Goal: Information Seeking & Learning: Check status

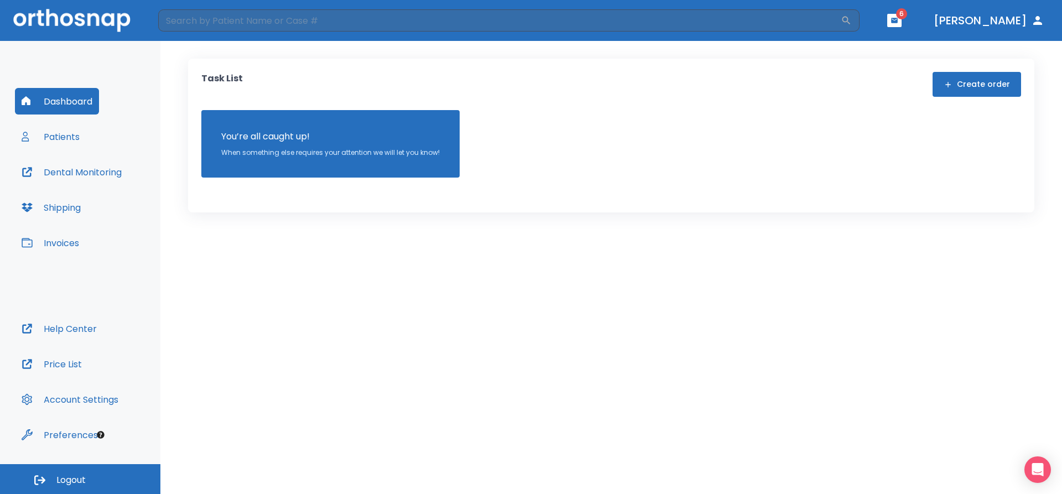
click at [76, 170] on button "Dental Monitoring" at bounding box center [71, 172] width 113 height 27
click at [239, 17] on input "search" at bounding box center [499, 20] width 682 height 22
type input "[PERSON_NAME]"
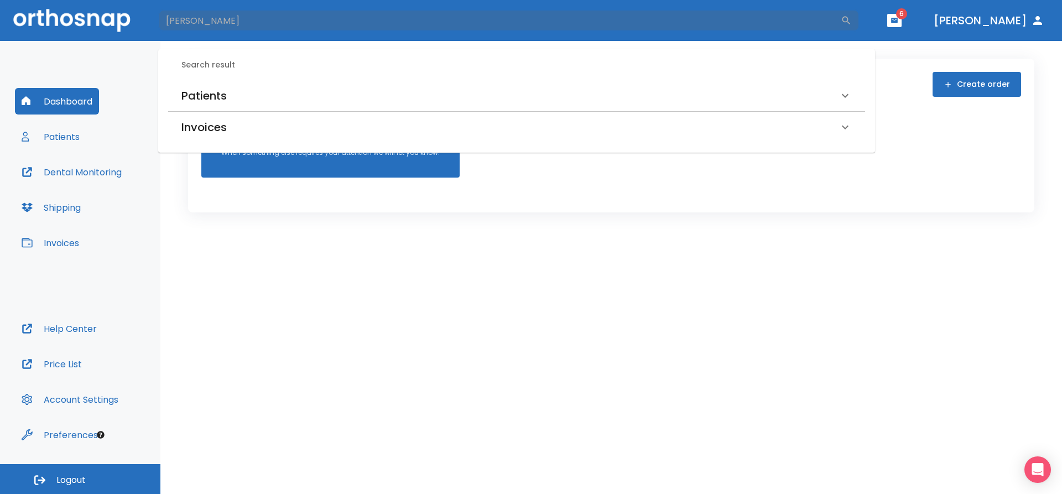
click at [215, 92] on h6 "Patients" at bounding box center [203, 96] width 45 height 18
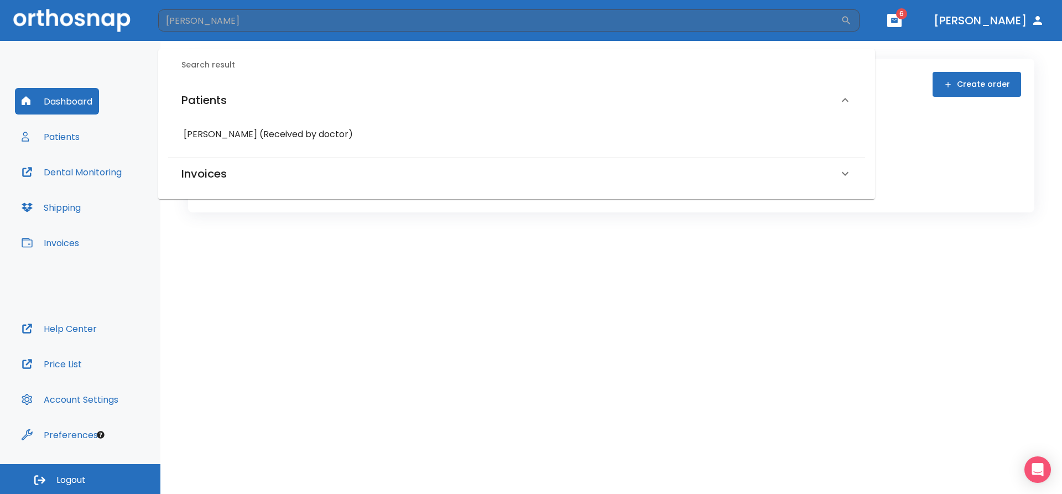
click at [239, 131] on h6 "[PERSON_NAME] (Received by doctor)" at bounding box center [517, 134] width 666 height 15
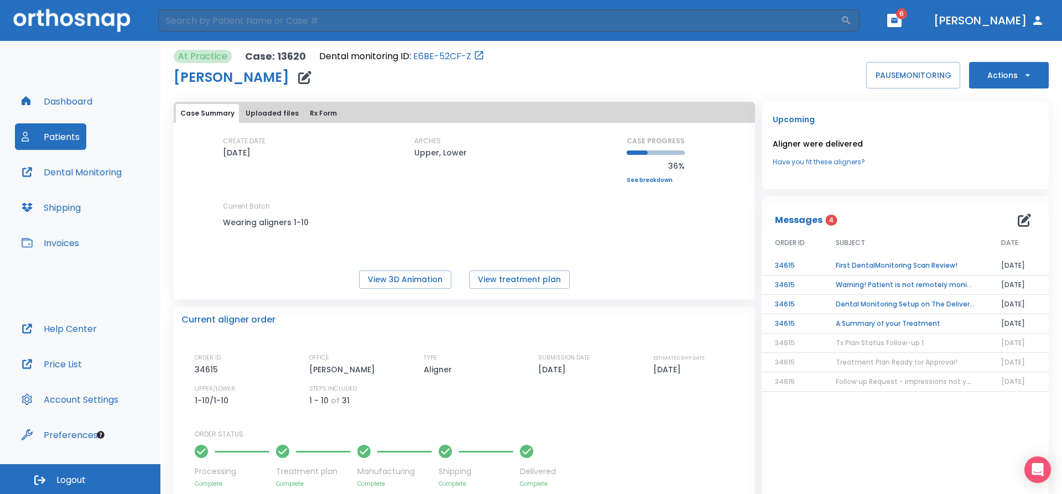
click at [882, 323] on td "A Summary of your Treatment" at bounding box center [904, 323] width 165 height 19
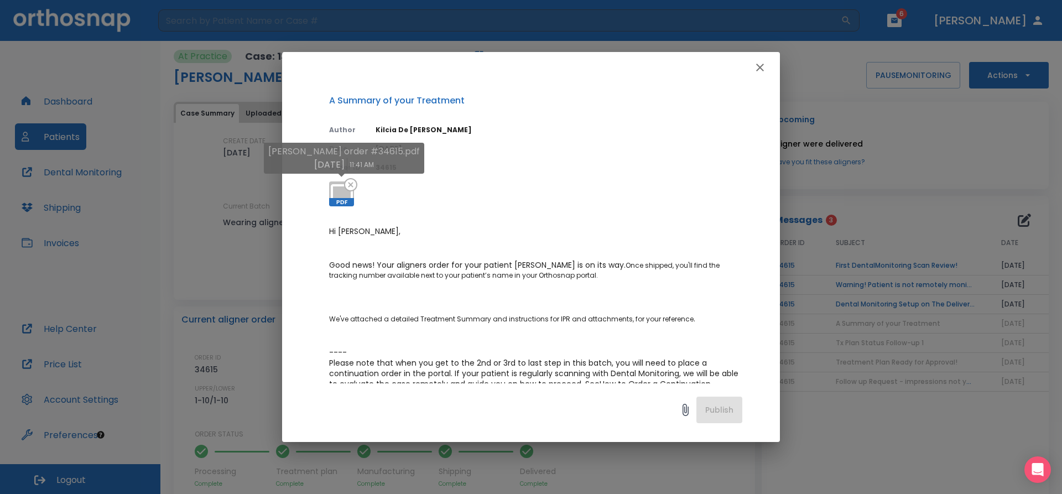
click at [336, 194] on icon at bounding box center [341, 194] width 27 height 27
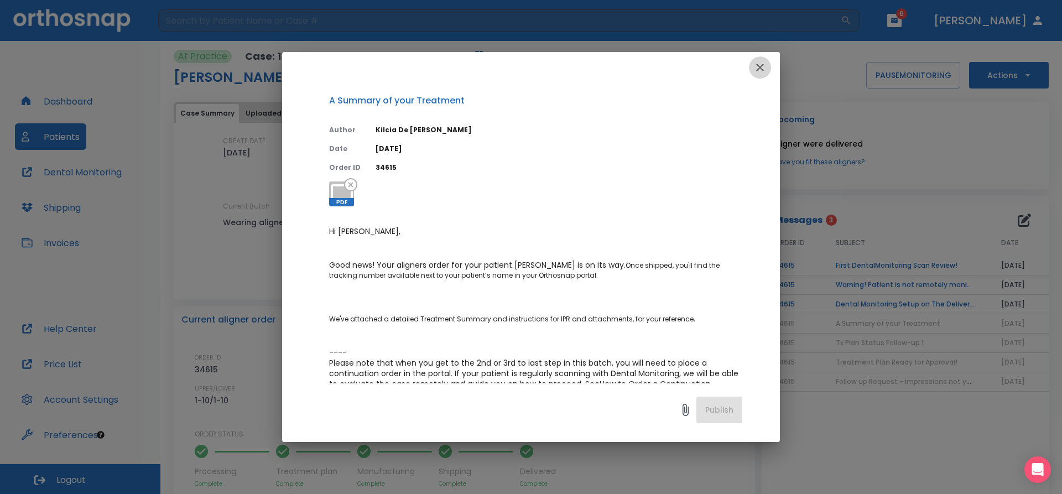
click at [764, 66] on icon "button" at bounding box center [759, 67] width 13 height 13
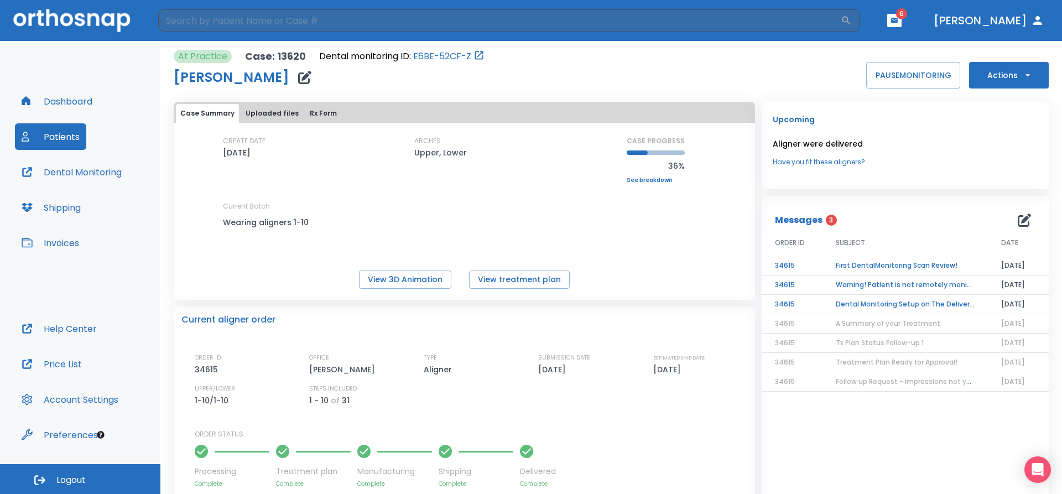
click at [898, 266] on td "First DentalMonitoring Scan Review!" at bounding box center [904, 265] width 165 height 19
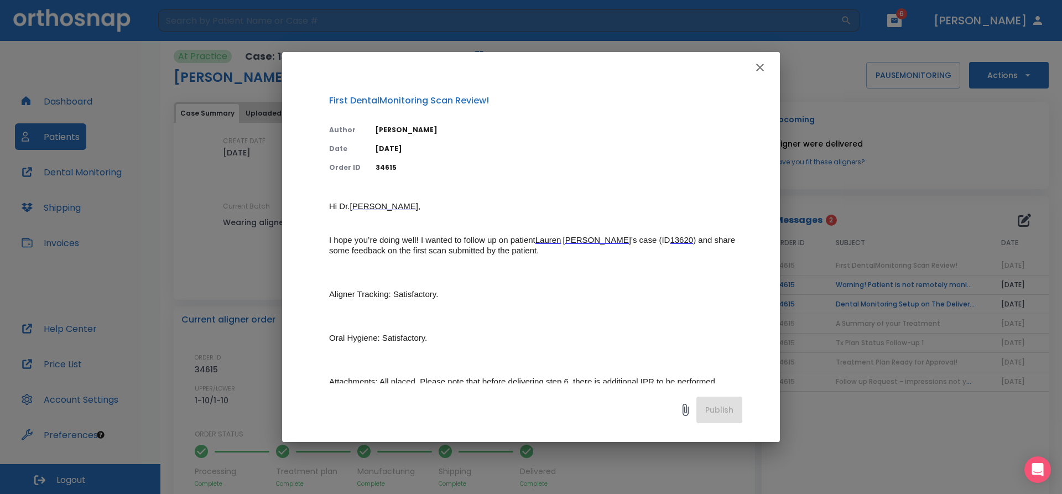
click at [759, 62] on icon "button" at bounding box center [759, 67] width 13 height 13
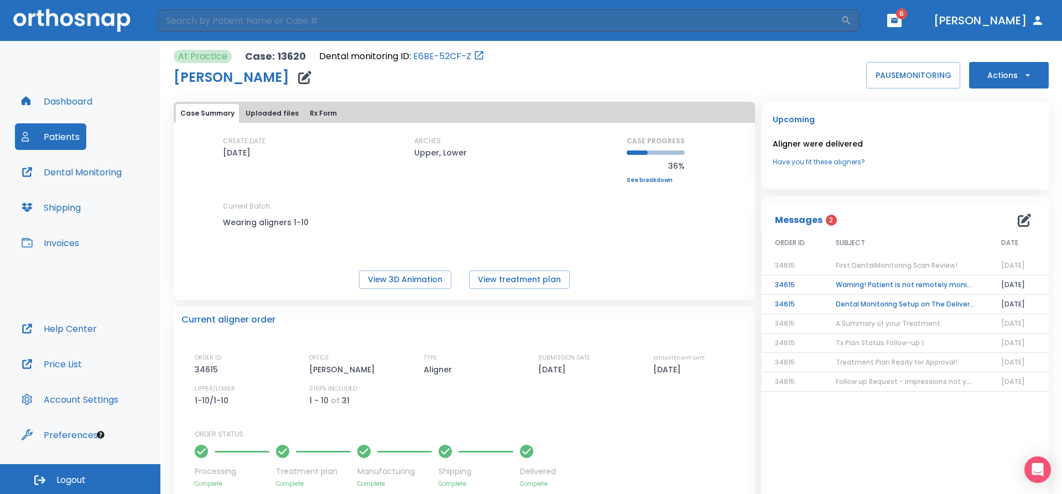
click at [859, 284] on td "Warning! Patient is not remotely monitored" at bounding box center [904, 284] width 165 height 19
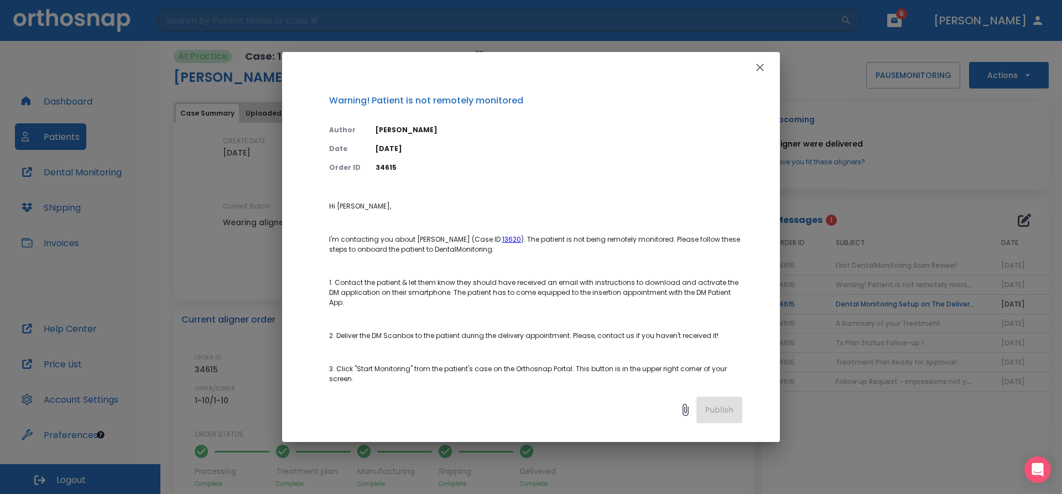
click at [762, 70] on icon "button" at bounding box center [760, 68] width 8 height 8
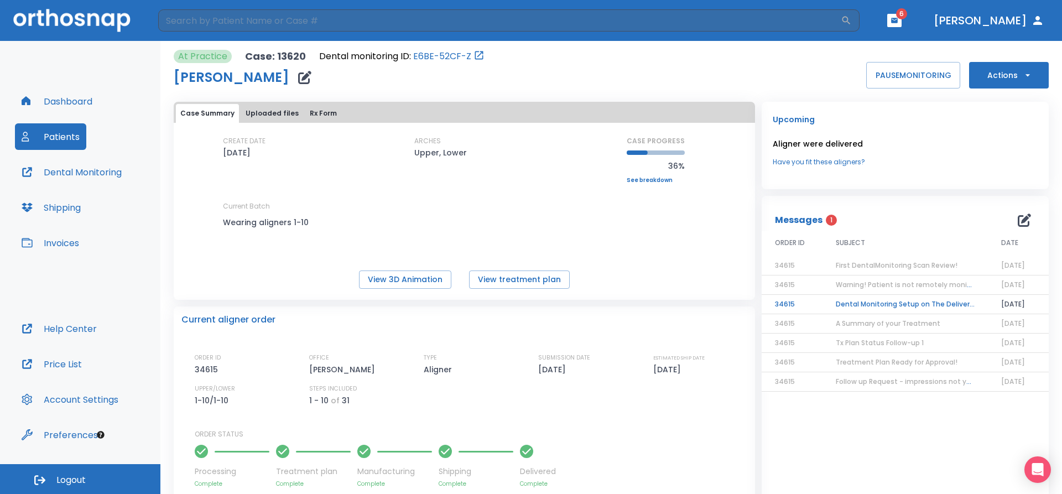
click at [886, 305] on td "Dental Monitoring Setup on The Delivery Day" at bounding box center [904, 304] width 165 height 19
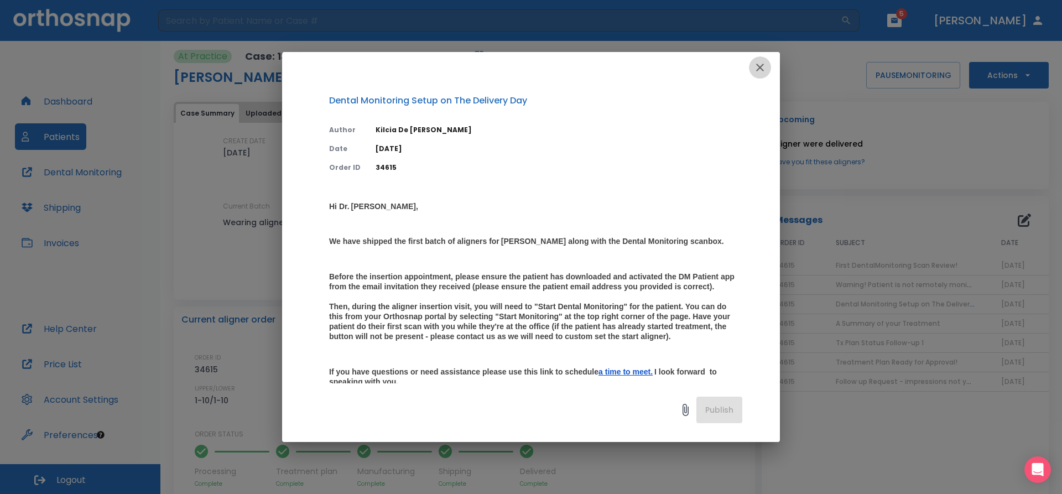
click at [760, 68] on icon "button" at bounding box center [760, 68] width 8 height 8
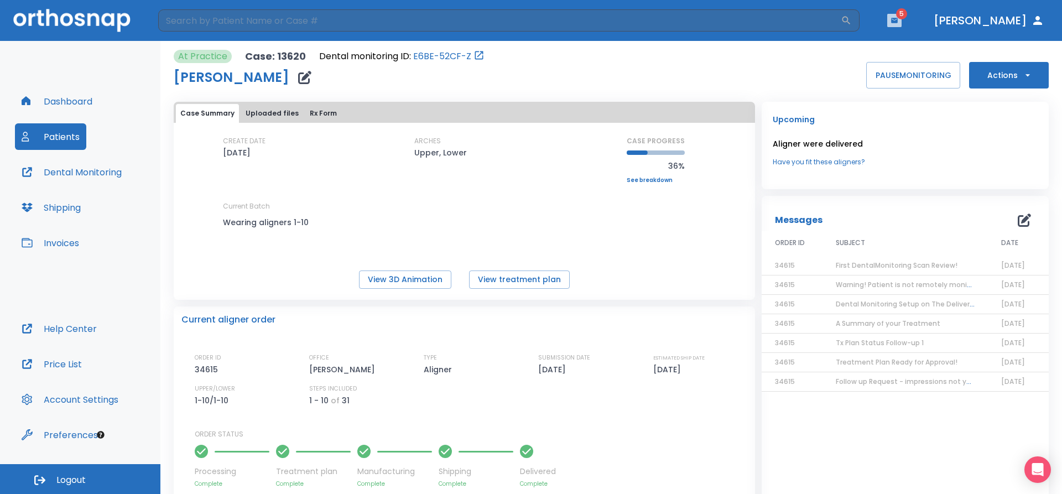
click at [898, 17] on icon "button" at bounding box center [894, 21] width 8 height 8
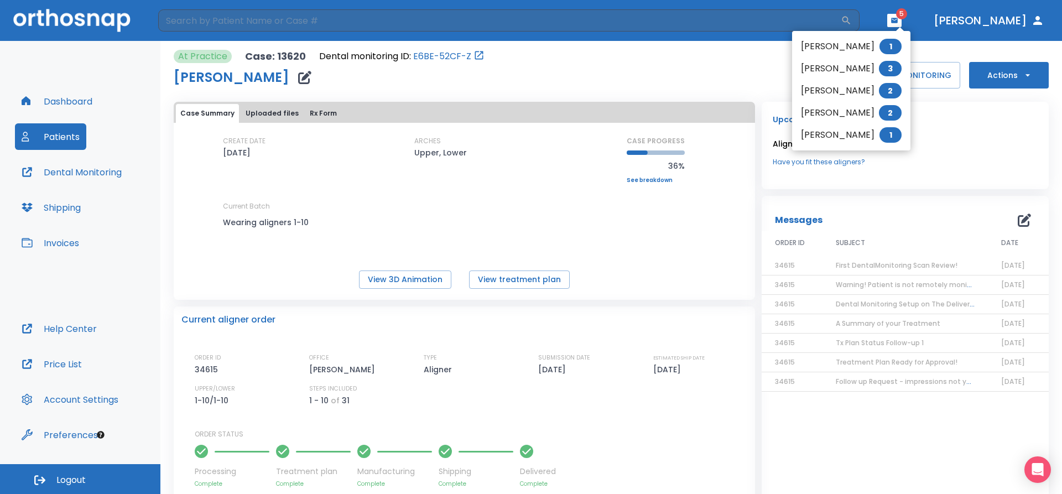
click at [868, 65] on li "[PERSON_NAME] 3" at bounding box center [851, 68] width 118 height 22
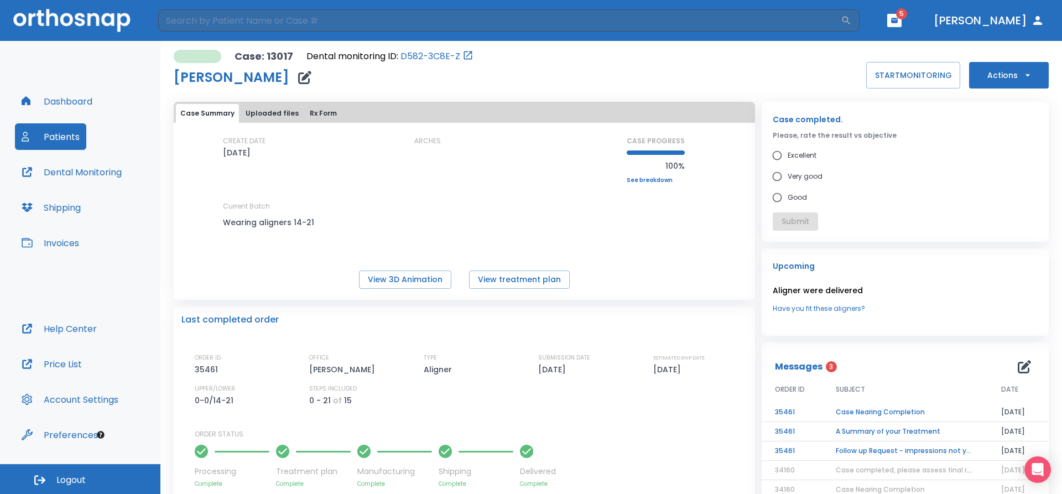
scroll to position [229, 0]
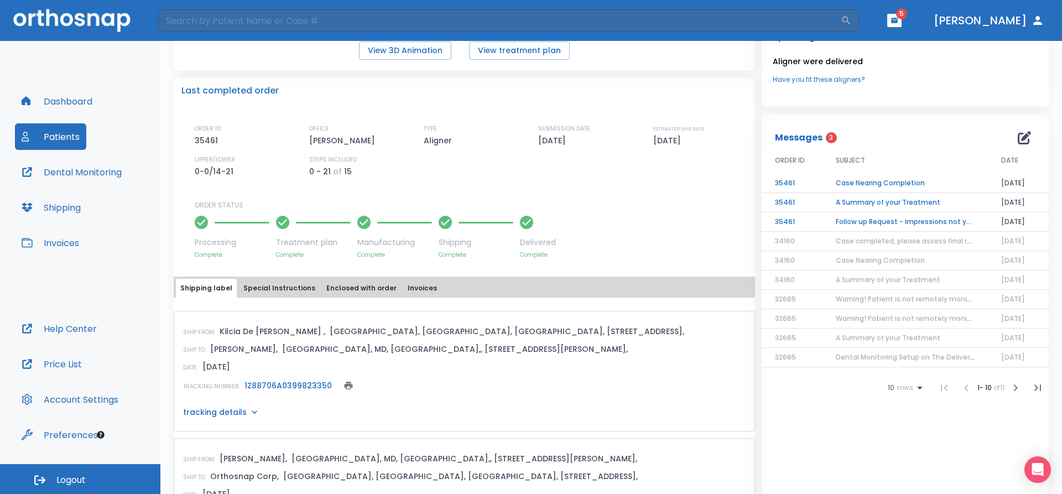
click at [903, 181] on td "Case Nearing Completion" at bounding box center [904, 183] width 165 height 19
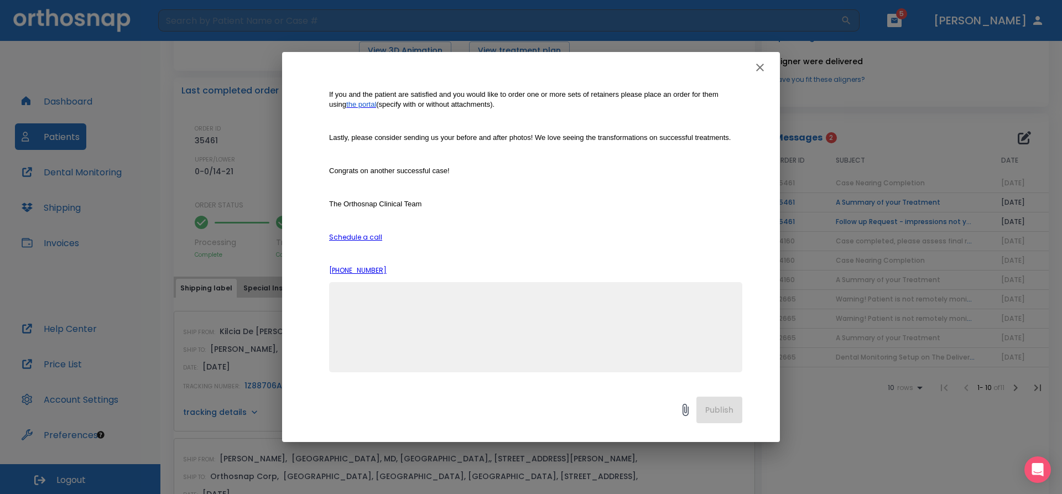
scroll to position [0, 0]
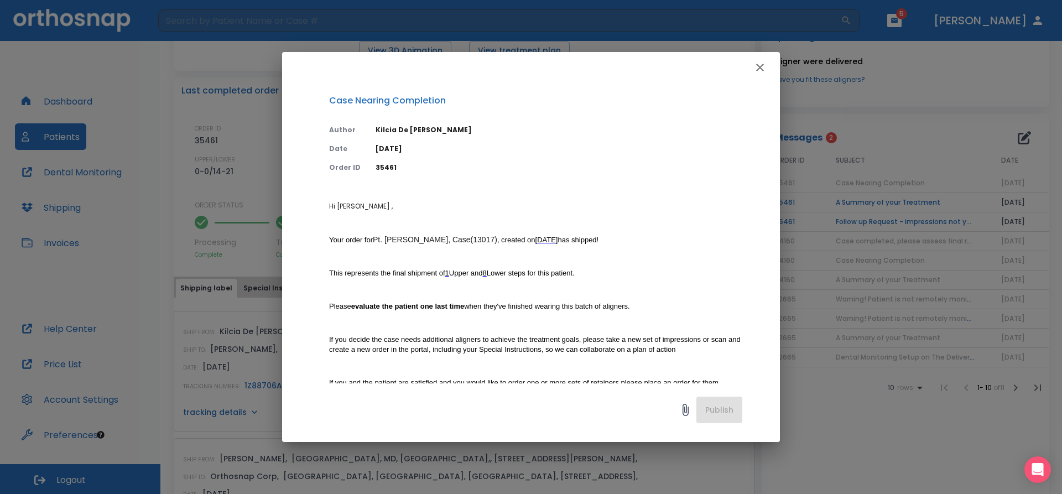
click at [760, 68] on icon "button" at bounding box center [760, 68] width 8 height 8
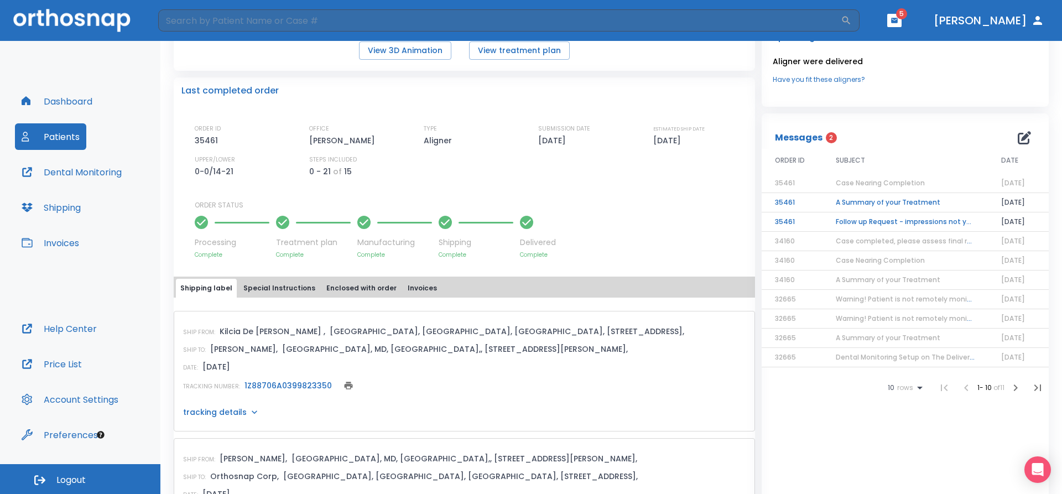
click at [907, 221] on td "Follow up Request - impressions not yet received" at bounding box center [904, 221] width 165 height 19
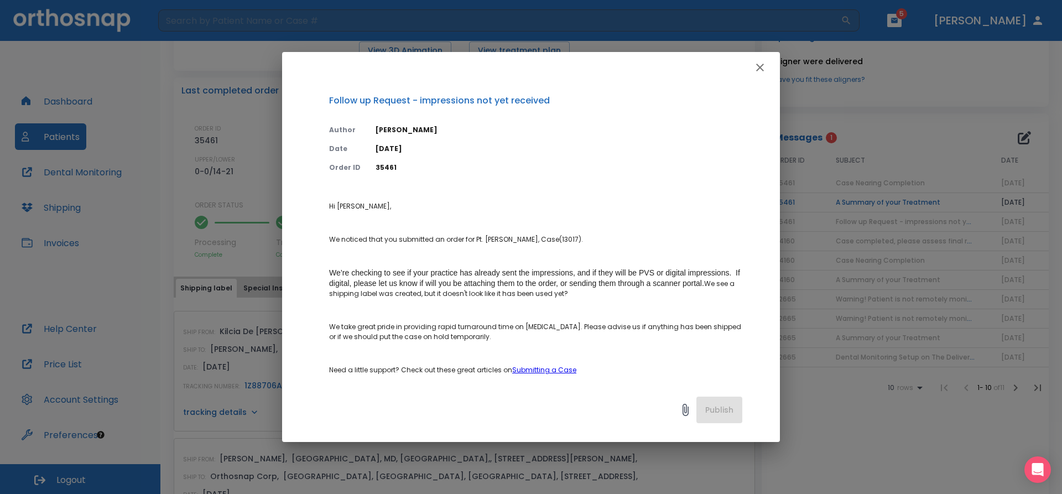
click at [765, 67] on icon "button" at bounding box center [759, 67] width 13 height 13
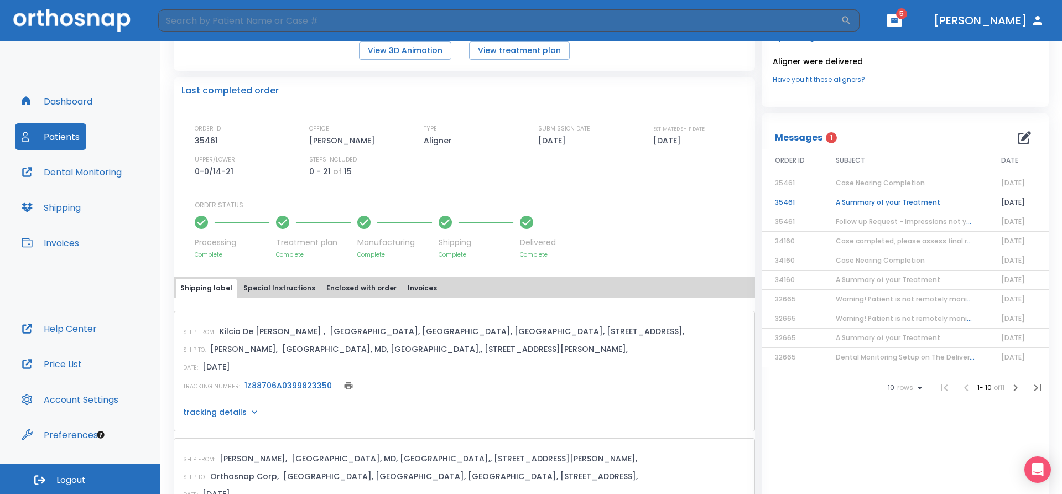
click at [919, 203] on td "A Summary of your Treatment" at bounding box center [904, 202] width 165 height 19
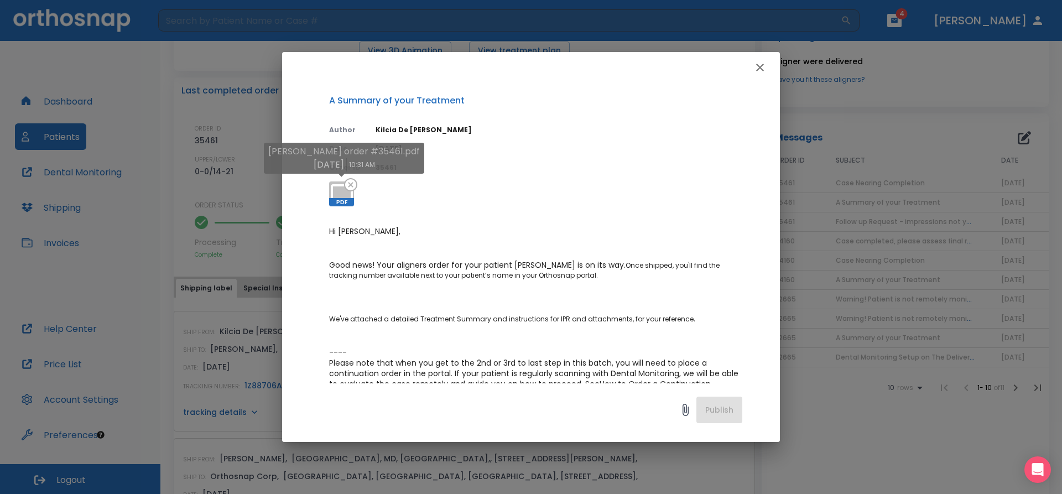
click at [333, 195] on icon at bounding box center [341, 194] width 27 height 27
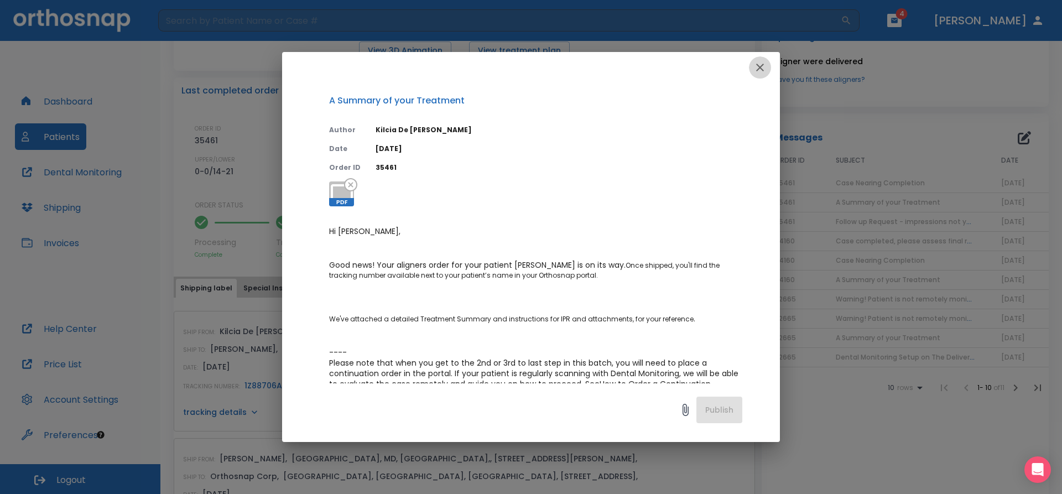
click at [759, 62] on icon "button" at bounding box center [759, 67] width 13 height 13
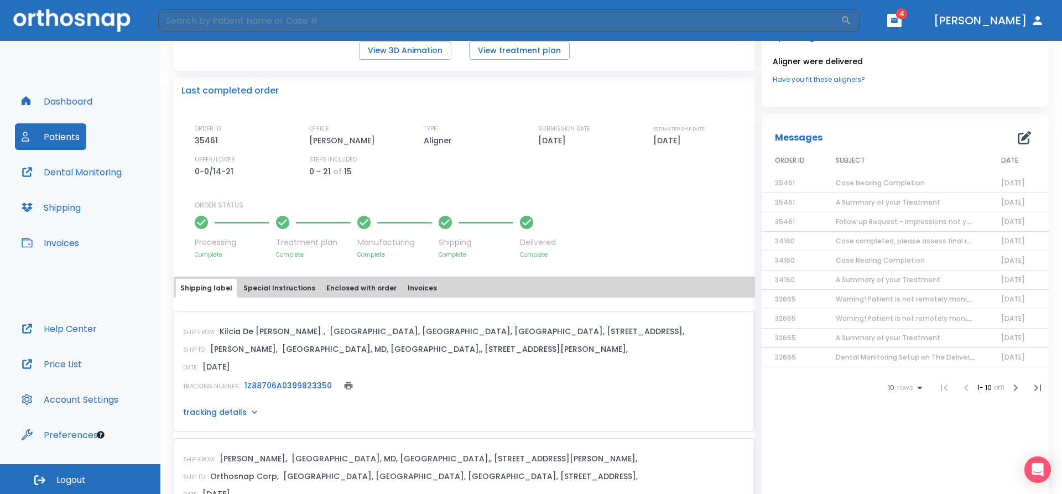
click at [84, 174] on button "Dental Monitoring" at bounding box center [71, 172] width 113 height 27
